Goal: Navigation & Orientation: Find specific page/section

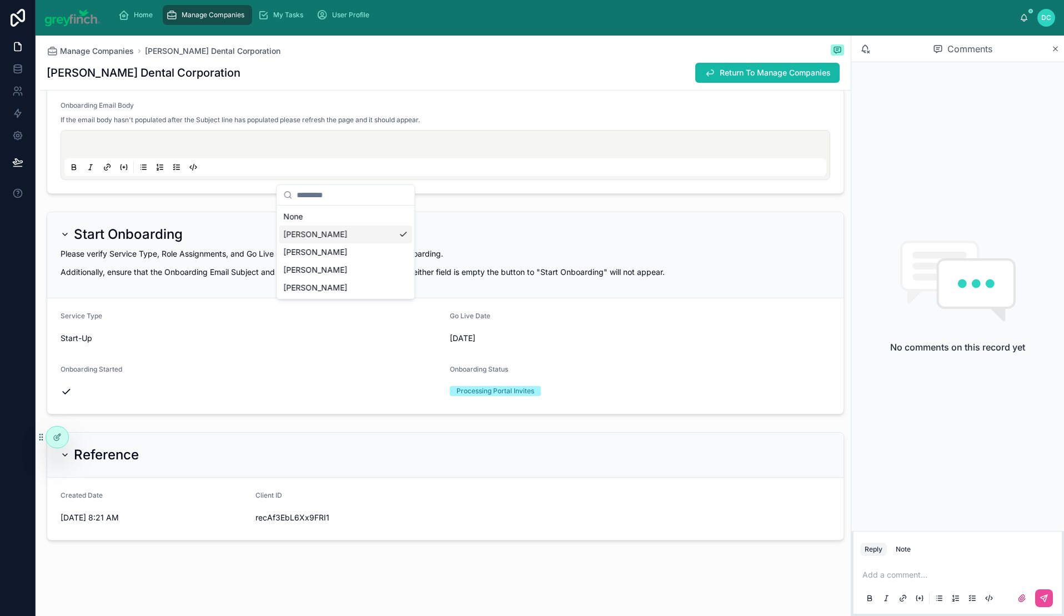
scroll to position [594, 0]
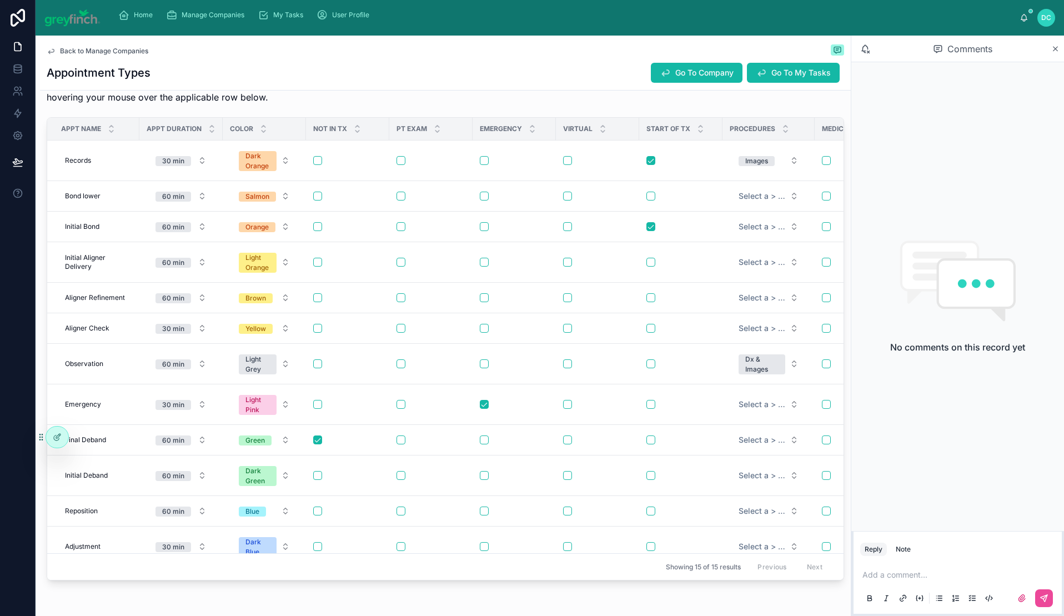
scroll to position [402, 0]
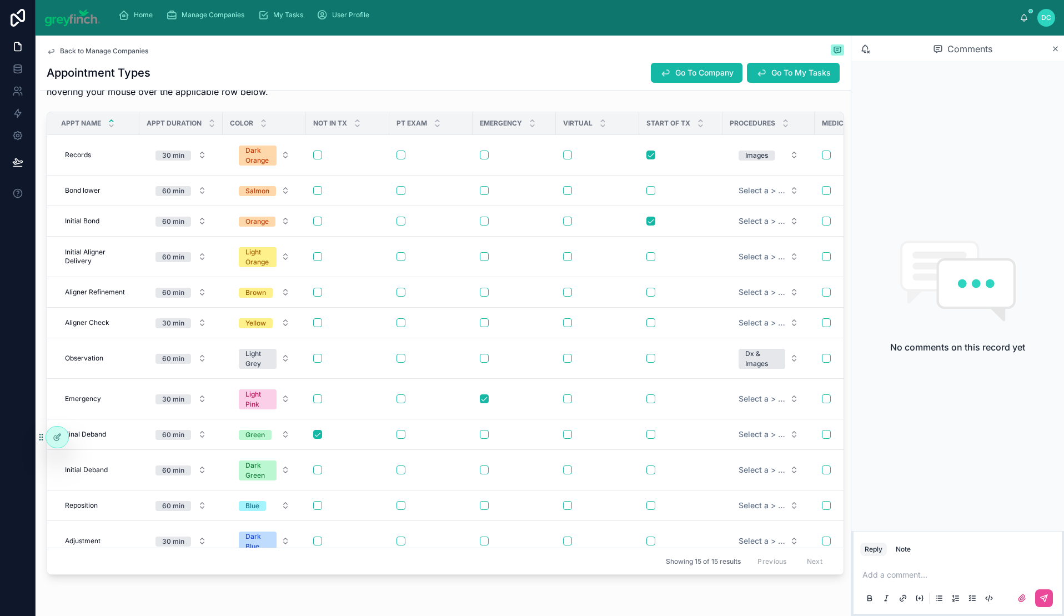
click at [115, 129] on icon at bounding box center [111, 125] width 7 height 7
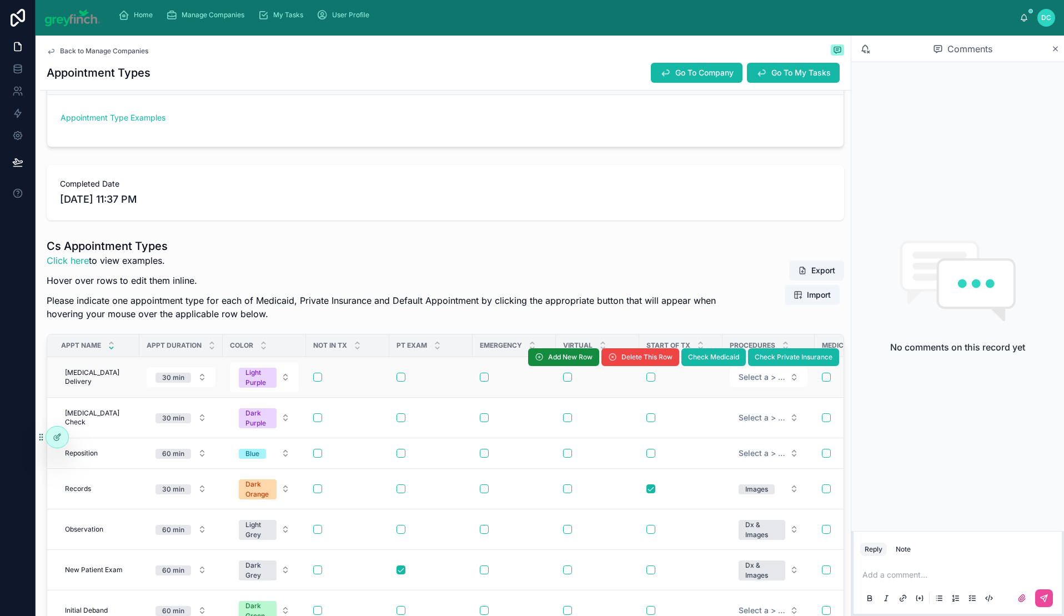
scroll to position [402, 0]
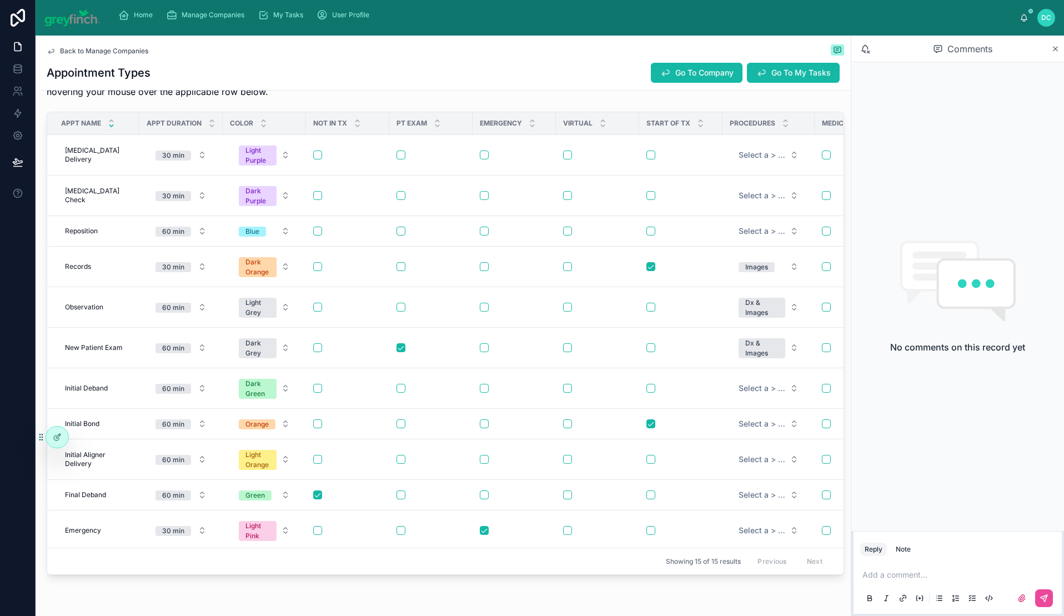
click at [113, 127] on icon at bounding box center [111, 126] width 4 height 2
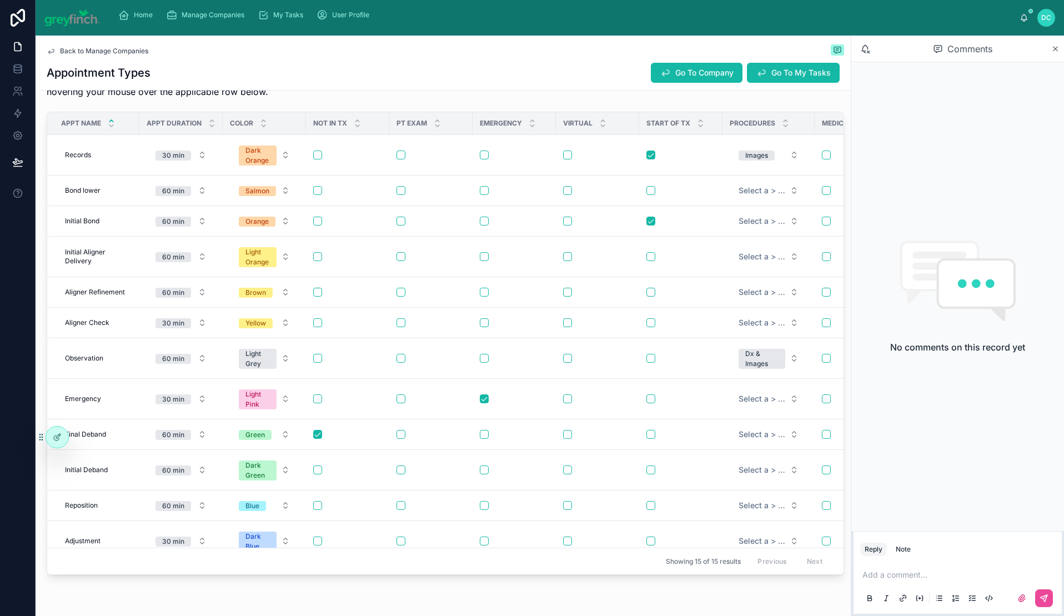
click at [115, 124] on icon at bounding box center [111, 120] width 7 height 7
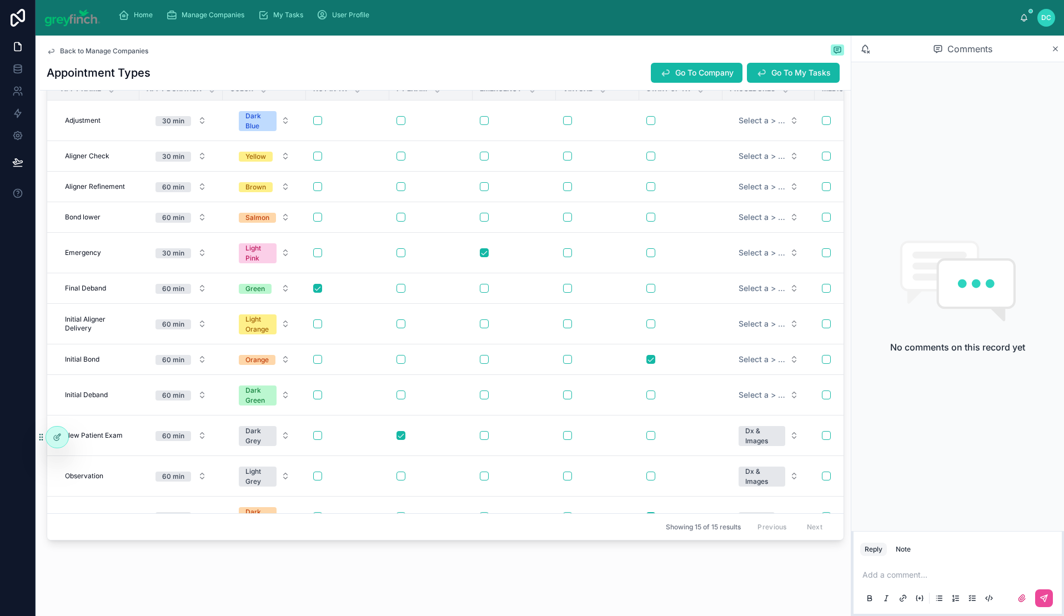
scroll to position [456, 0]
